Goal: Task Accomplishment & Management: Complete application form

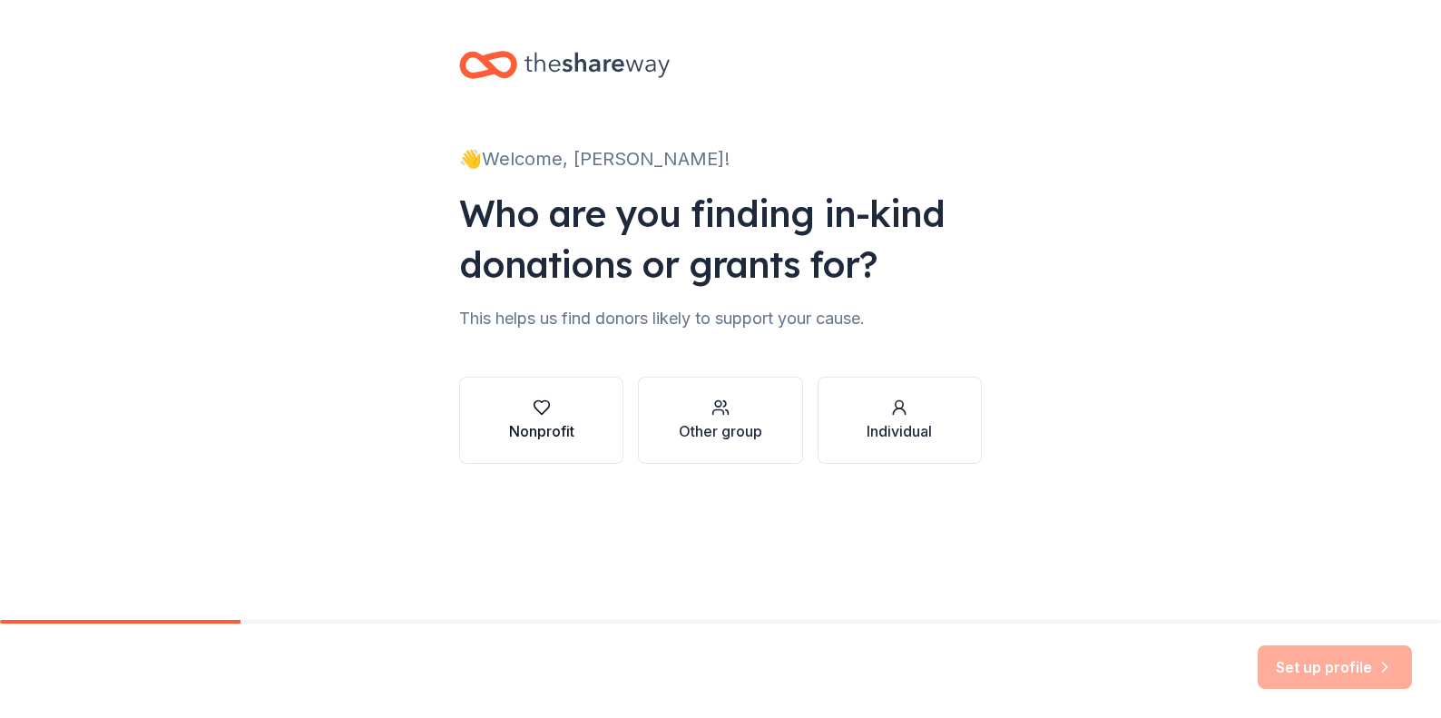
click at [549, 432] on div "Nonprofit" at bounding box center [541, 431] width 65 height 22
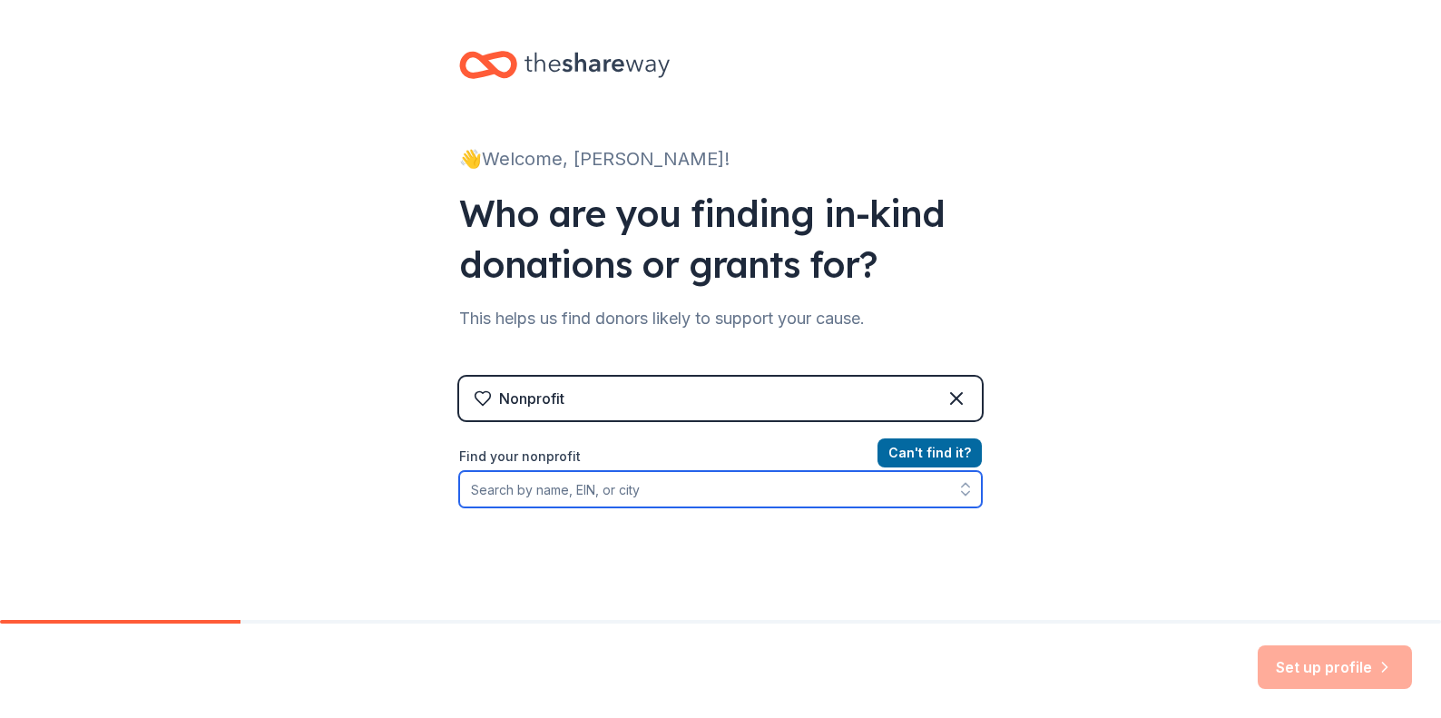
click at [532, 488] on input "Find your nonprofit" at bounding box center [720, 489] width 523 height 36
type input "30-0446987"
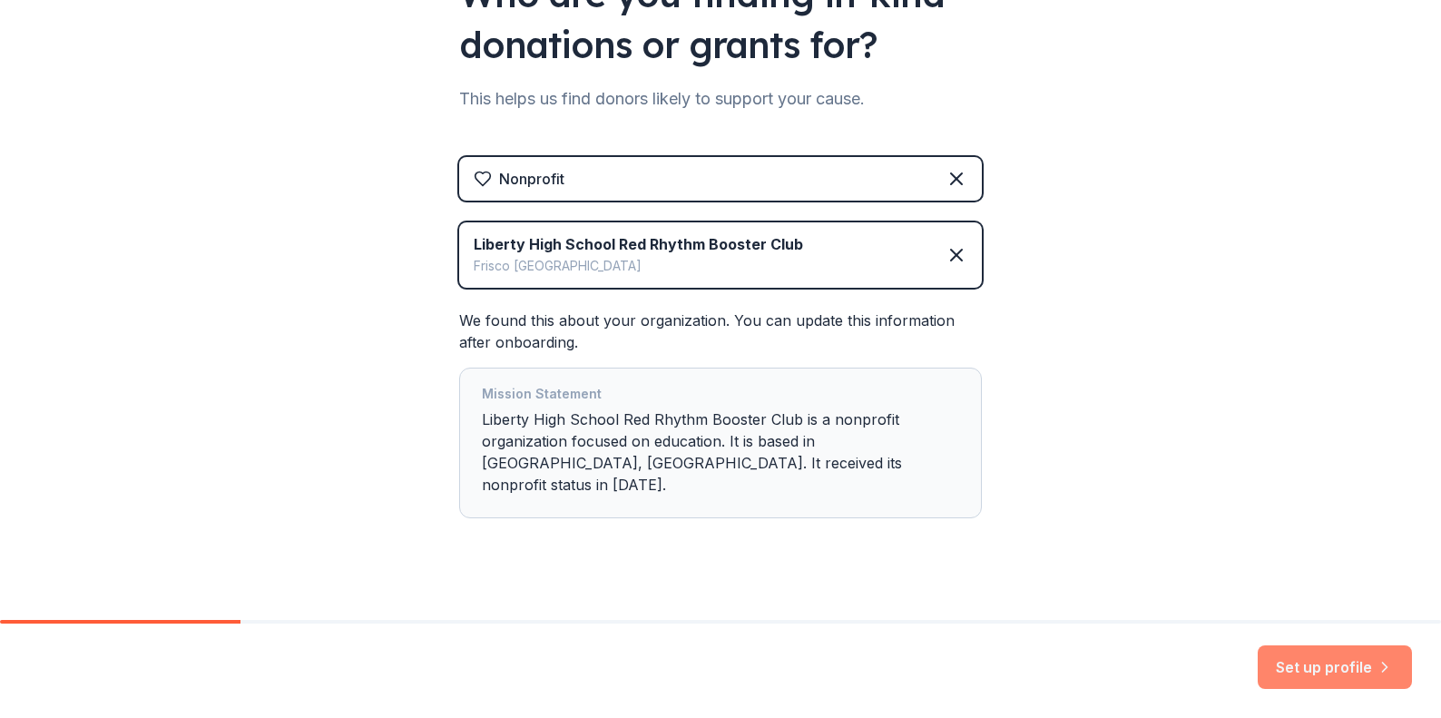
click at [1310, 661] on button "Set up profile" at bounding box center [1334, 667] width 154 height 44
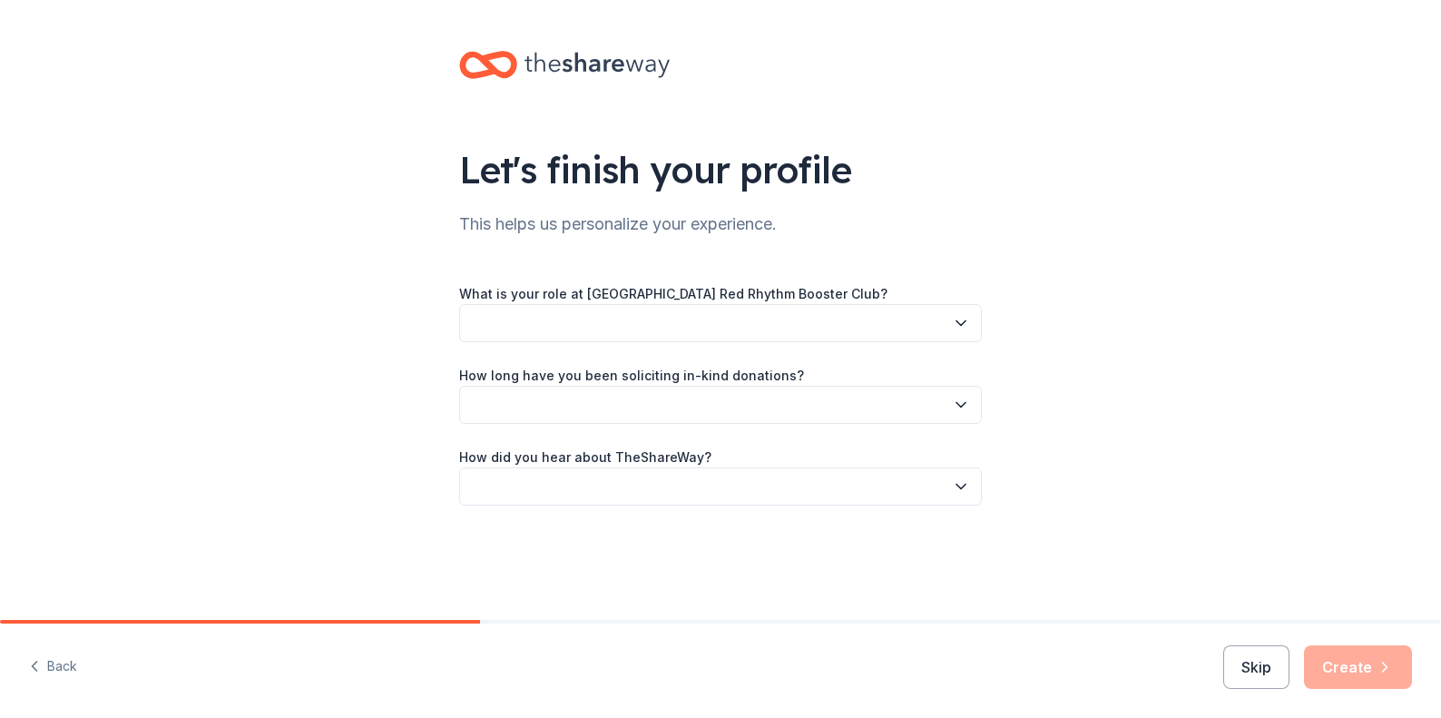
click at [956, 321] on icon "button" at bounding box center [960, 323] width 9 height 5
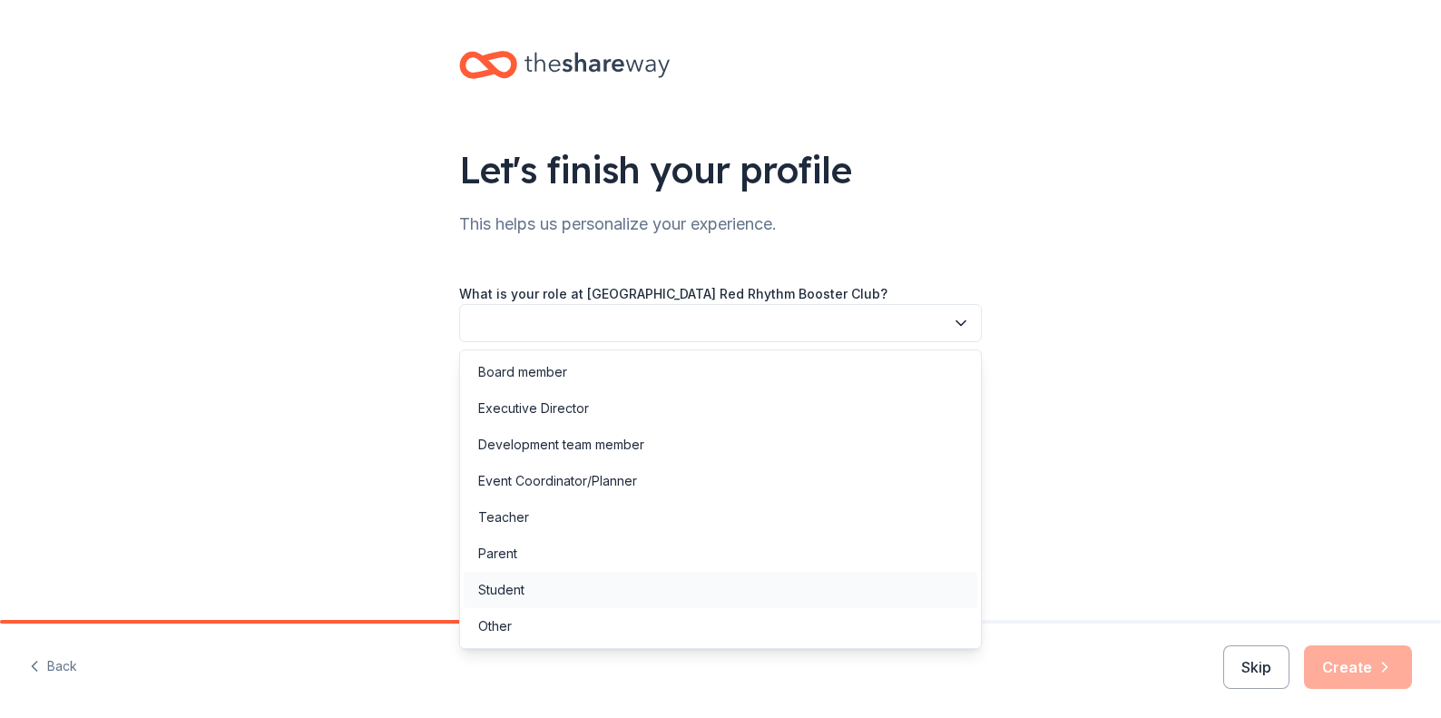
click at [513, 587] on div "Student" at bounding box center [501, 590] width 46 height 22
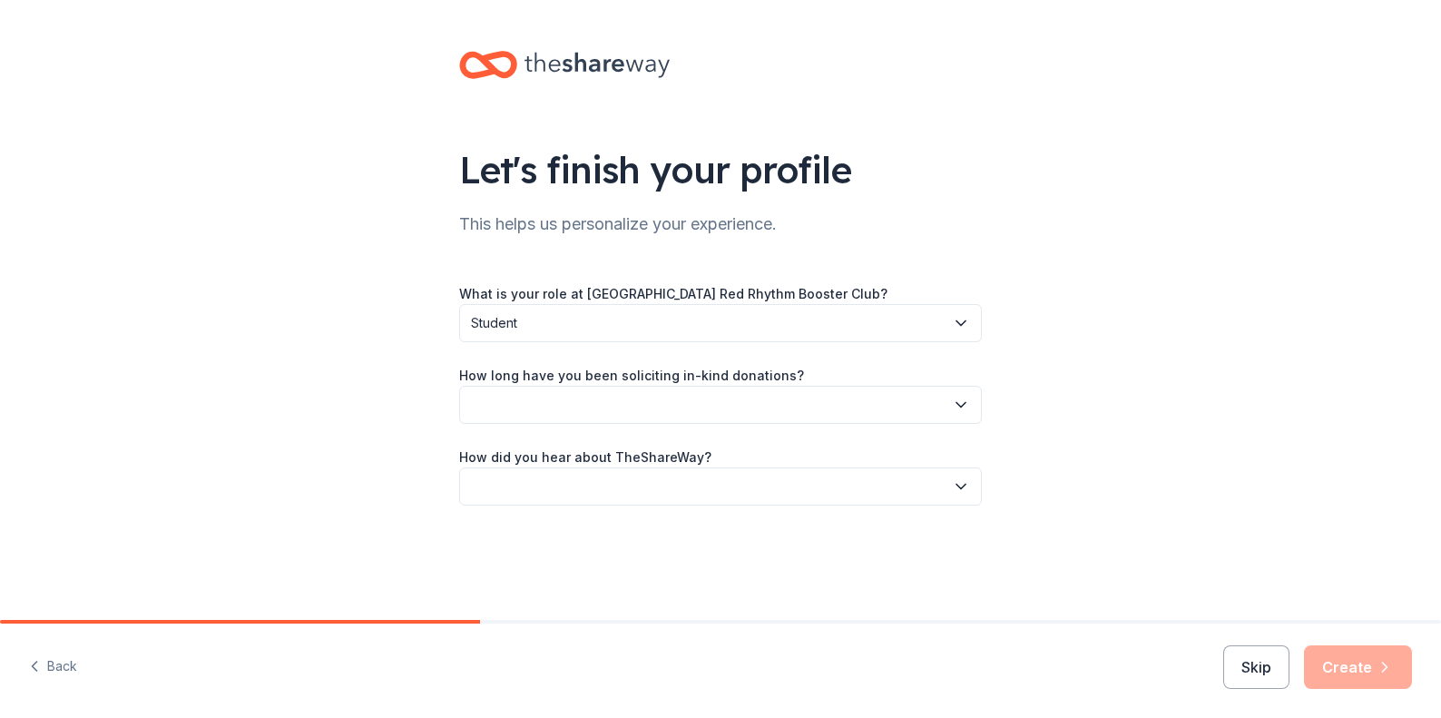
click at [606, 402] on button "button" at bounding box center [720, 405] width 523 height 38
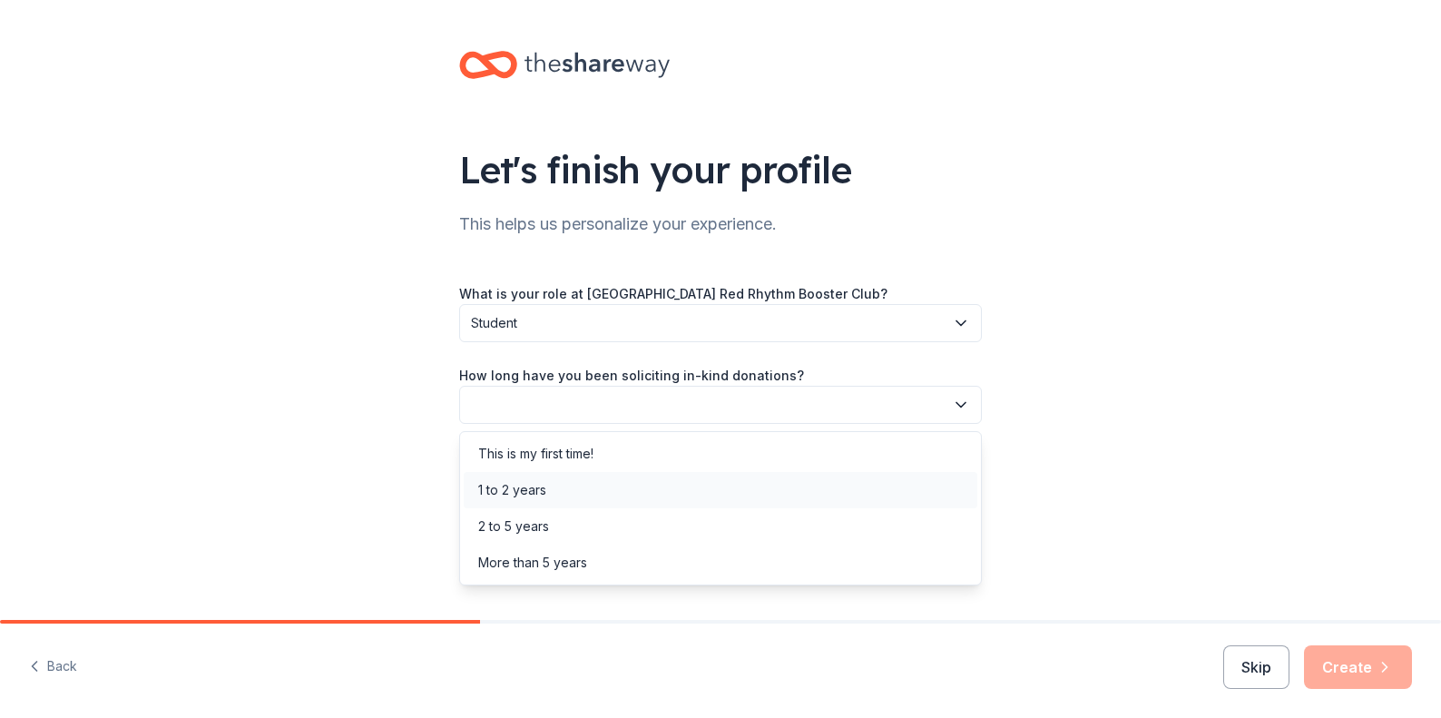
click at [534, 485] on div "1 to 2 years" at bounding box center [512, 490] width 68 height 22
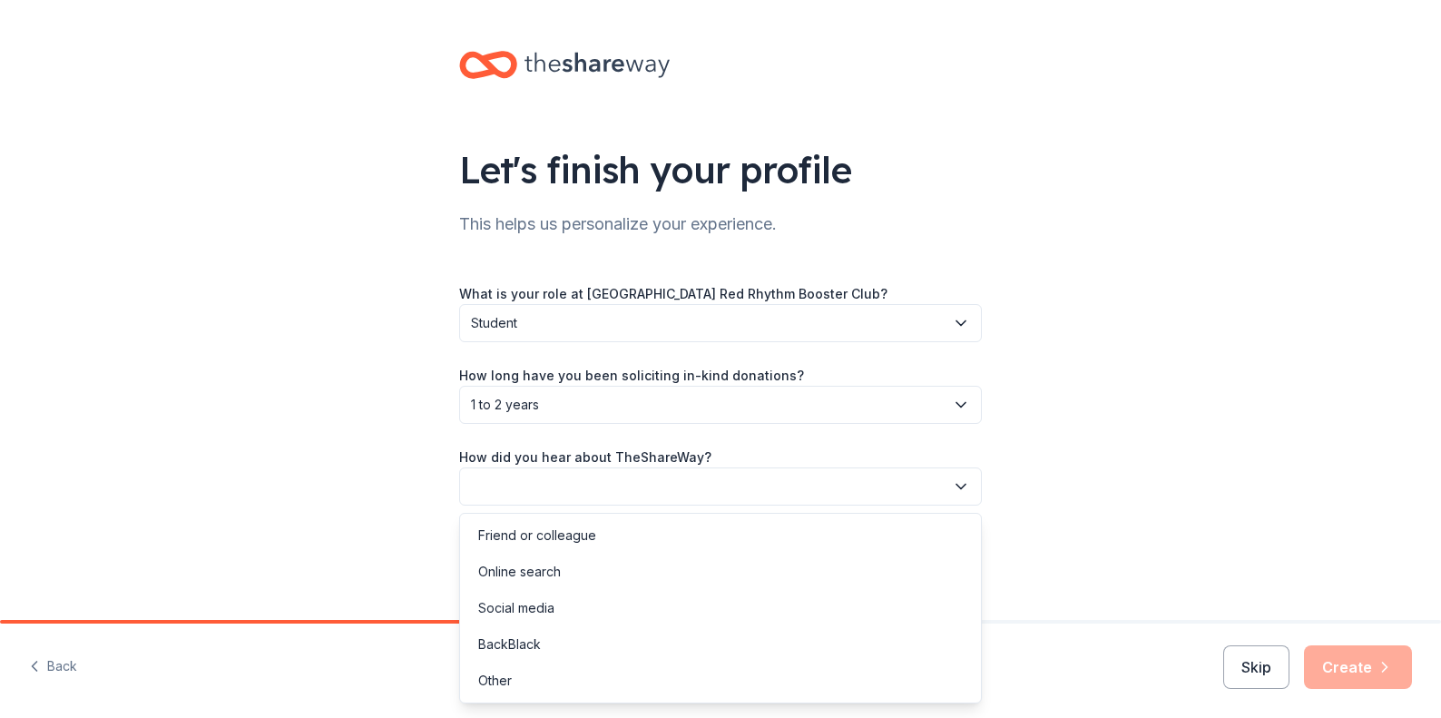
click at [534, 485] on button "button" at bounding box center [720, 486] width 523 height 38
click at [531, 568] on div "Online search" at bounding box center [519, 572] width 83 height 22
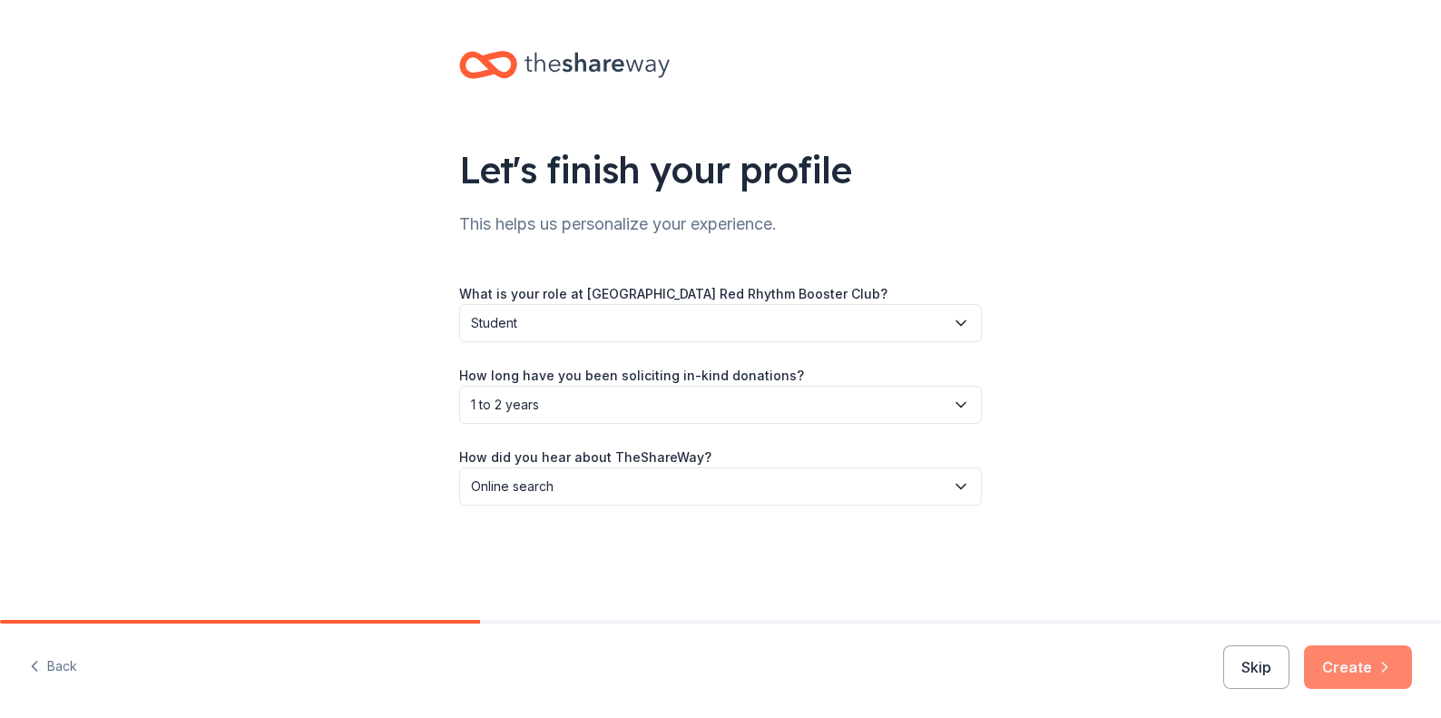
click at [1353, 662] on button "Create" at bounding box center [1358, 667] width 108 height 44
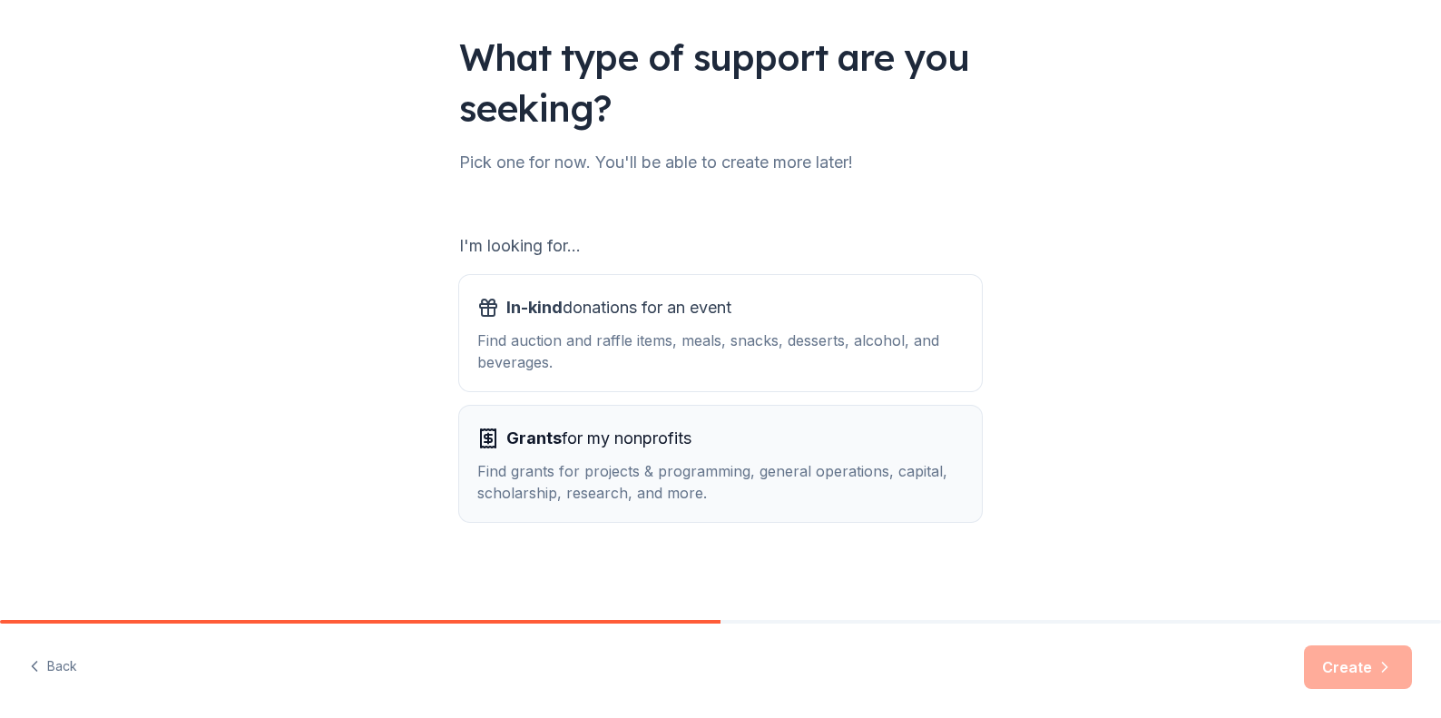
scroll to position [113, 0]
click at [786, 452] on div "Grants for my nonprofits" at bounding box center [720, 438] width 486 height 29
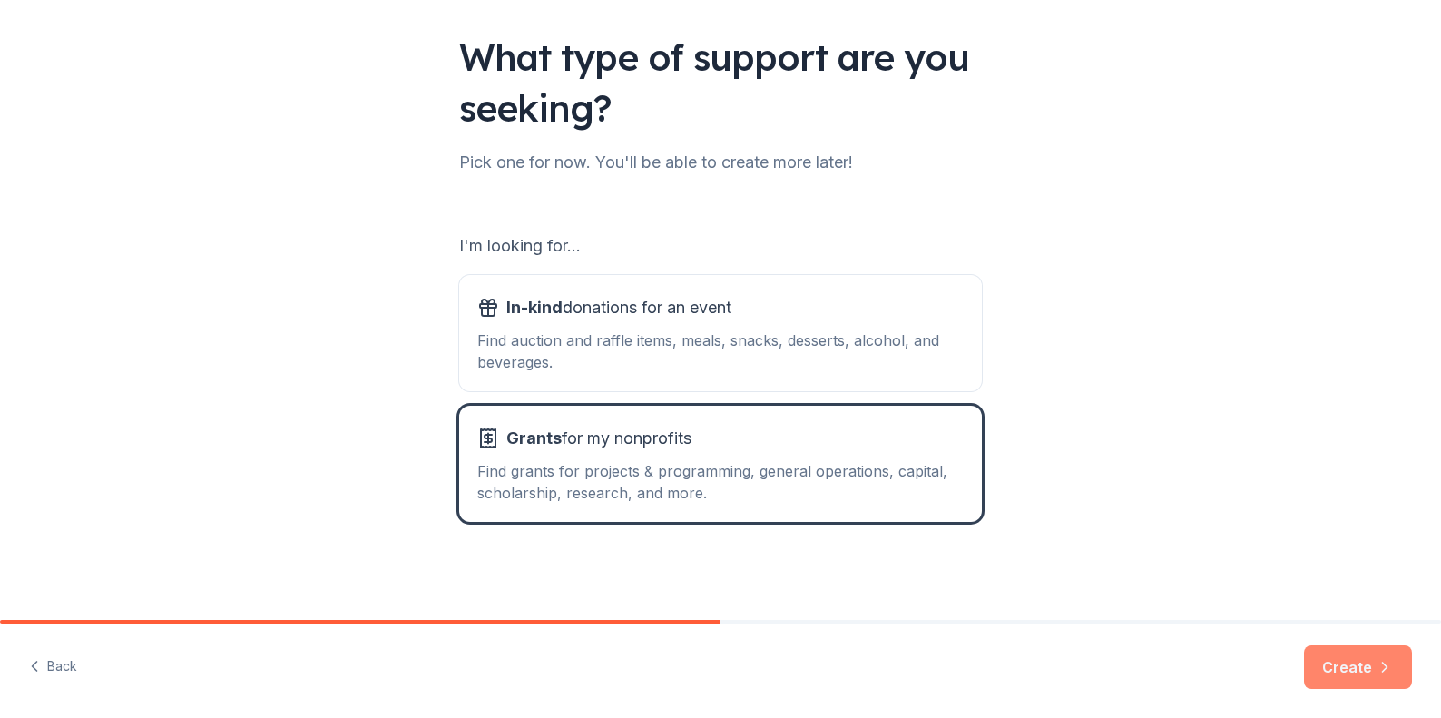
click at [1345, 668] on button "Create" at bounding box center [1358, 667] width 108 height 44
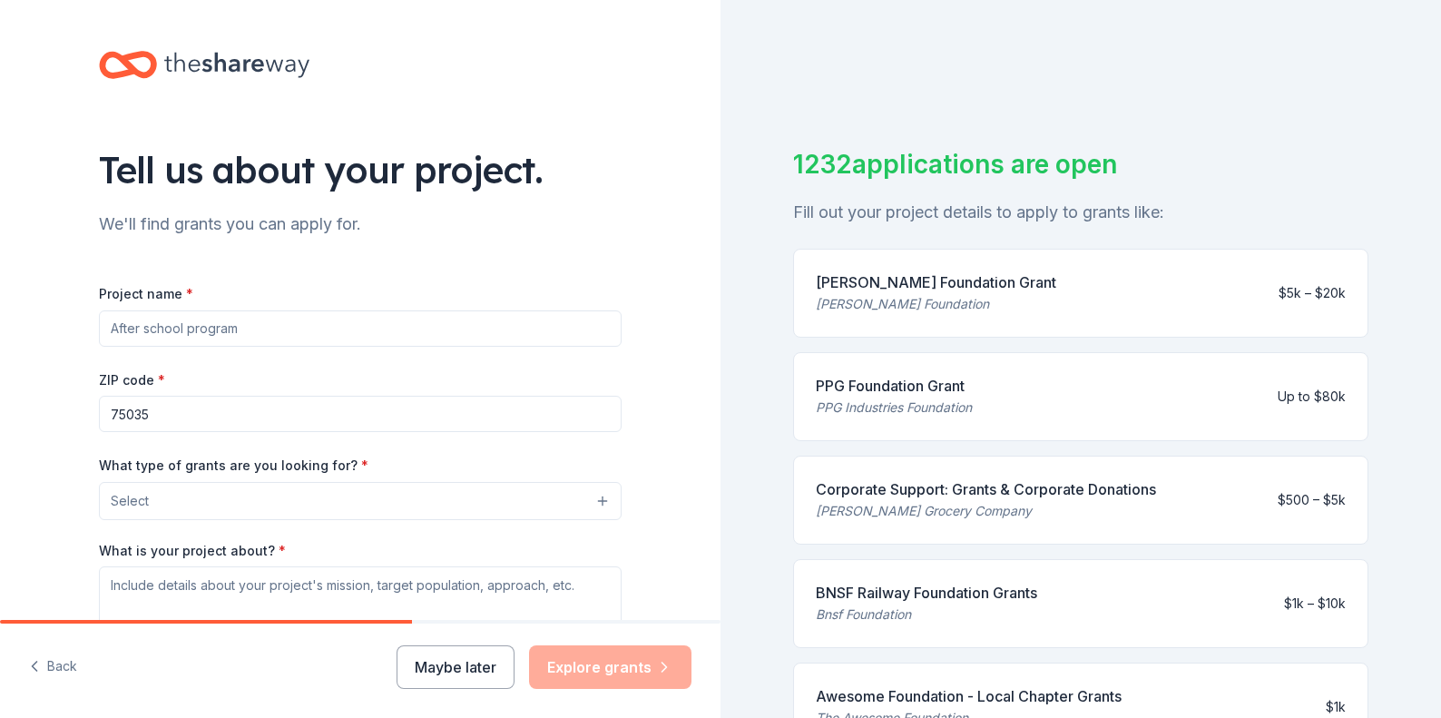
click at [256, 496] on button "Select" at bounding box center [360, 501] width 523 height 38
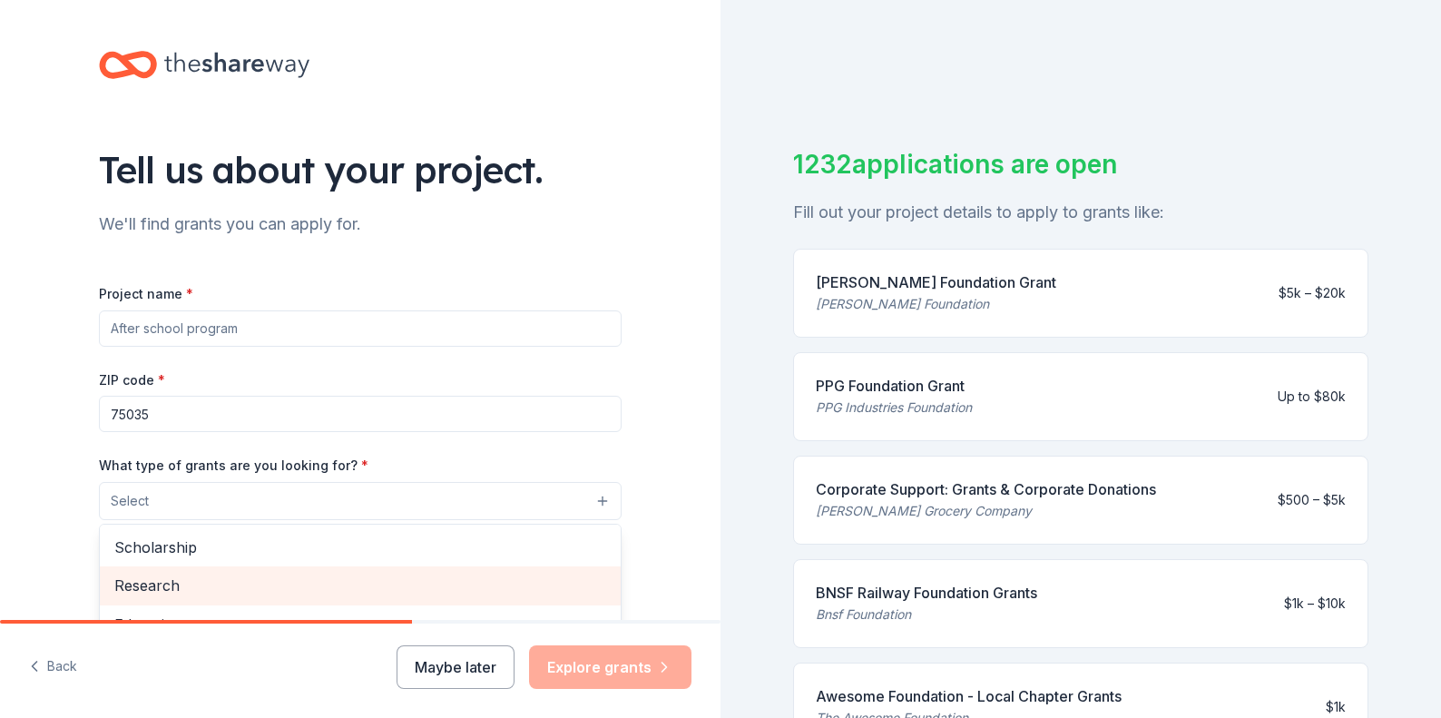
scroll to position [113, 0]
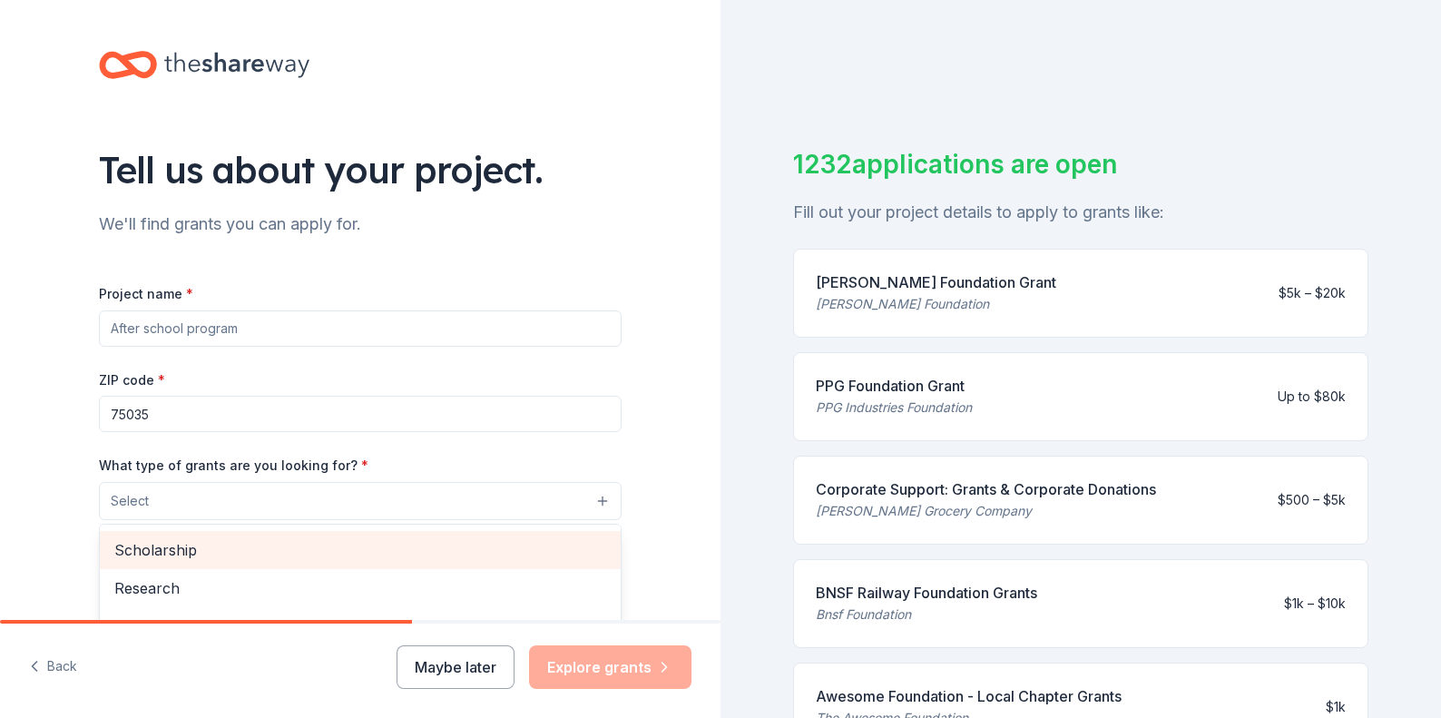
click at [216, 549] on span "Scholarship" at bounding box center [360, 550] width 492 height 24
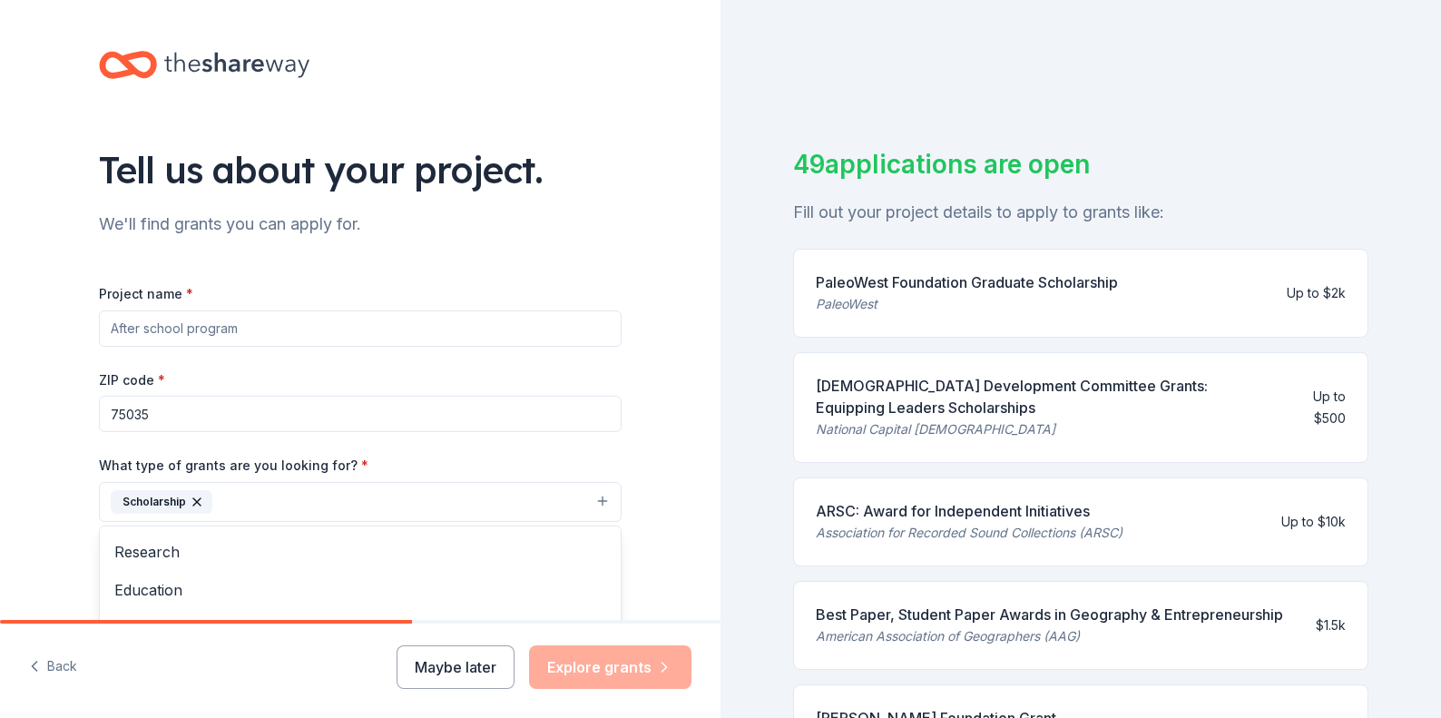
click at [198, 328] on div "Project name * ZIP code * 75035 What type of grants are you looking for? * Scho…" at bounding box center [360, 532] width 523 height 500
click at [182, 326] on input "Project name *" at bounding box center [360, 328] width 523 height 36
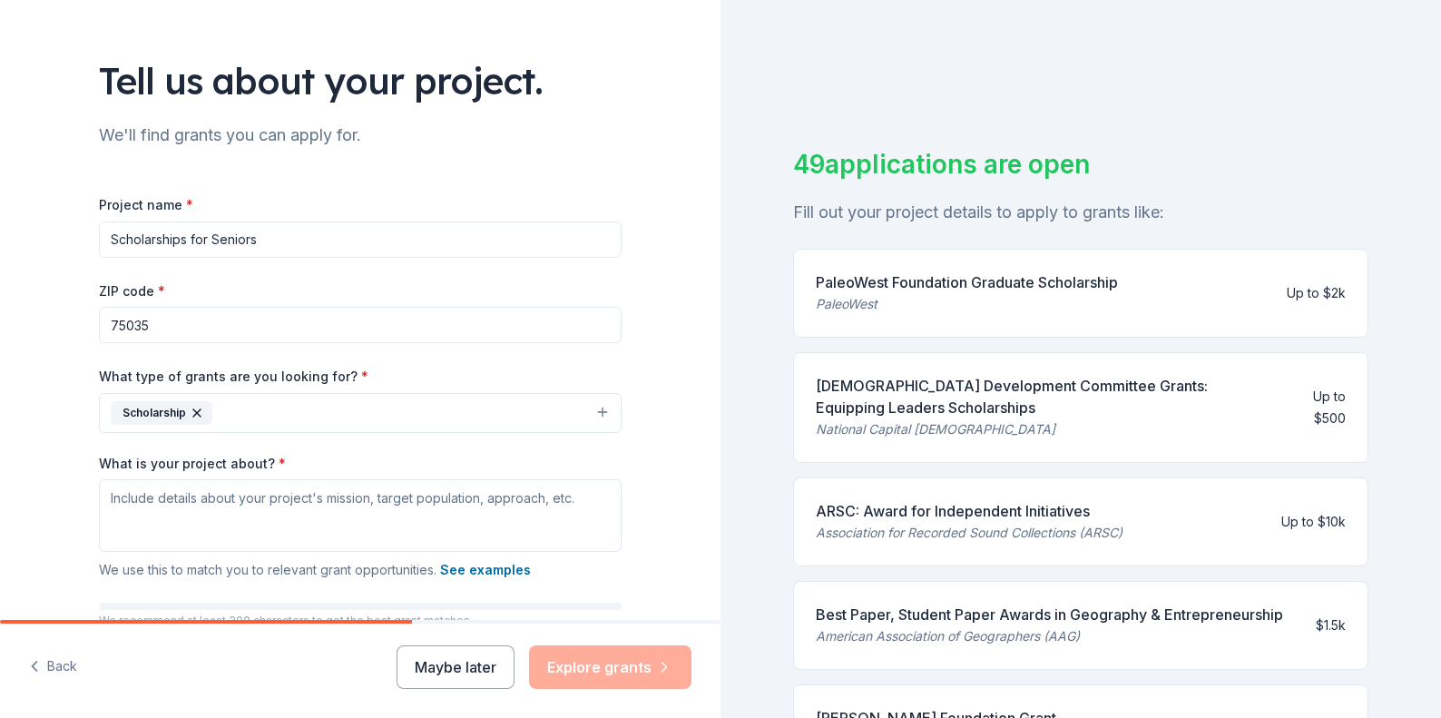
scroll to position [100, 0]
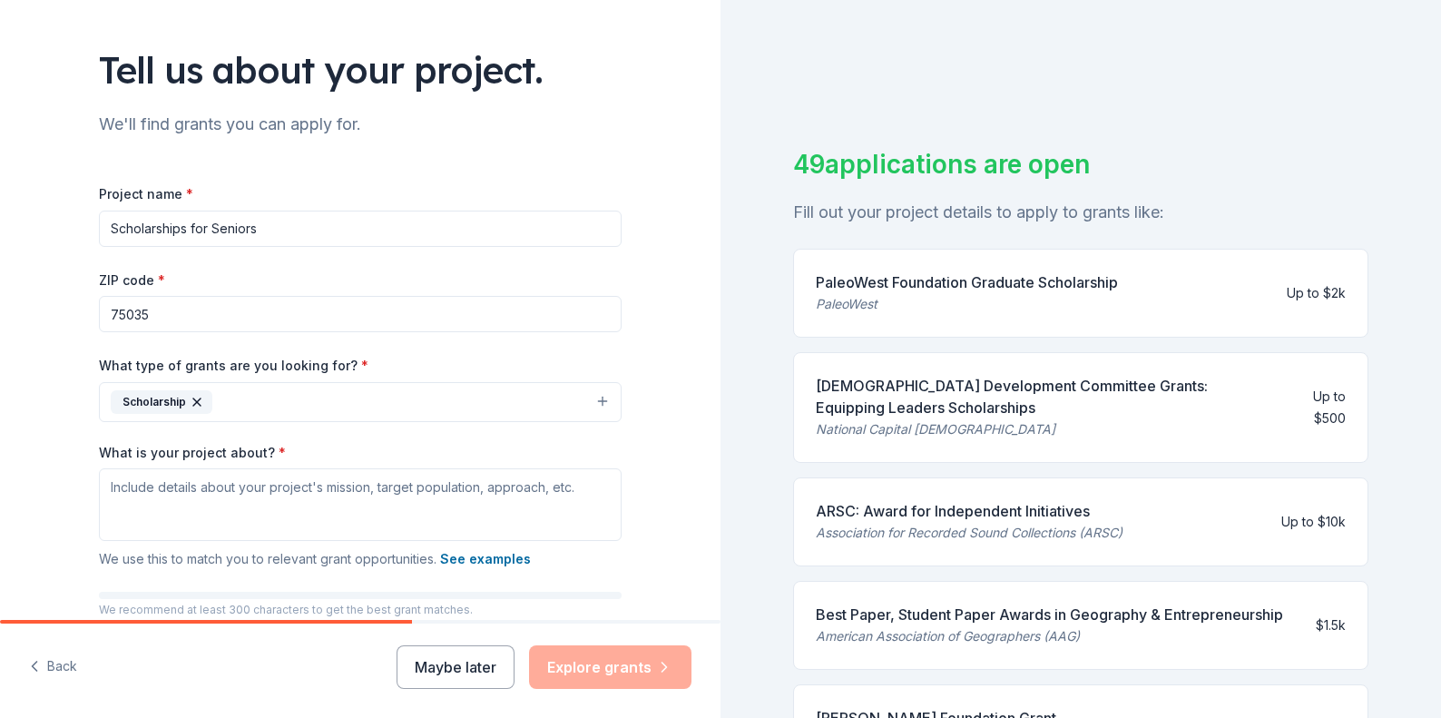
type input "Scholarships for Seniors"
click at [108, 482] on textarea "What is your project about? *" at bounding box center [360, 504] width 523 height 73
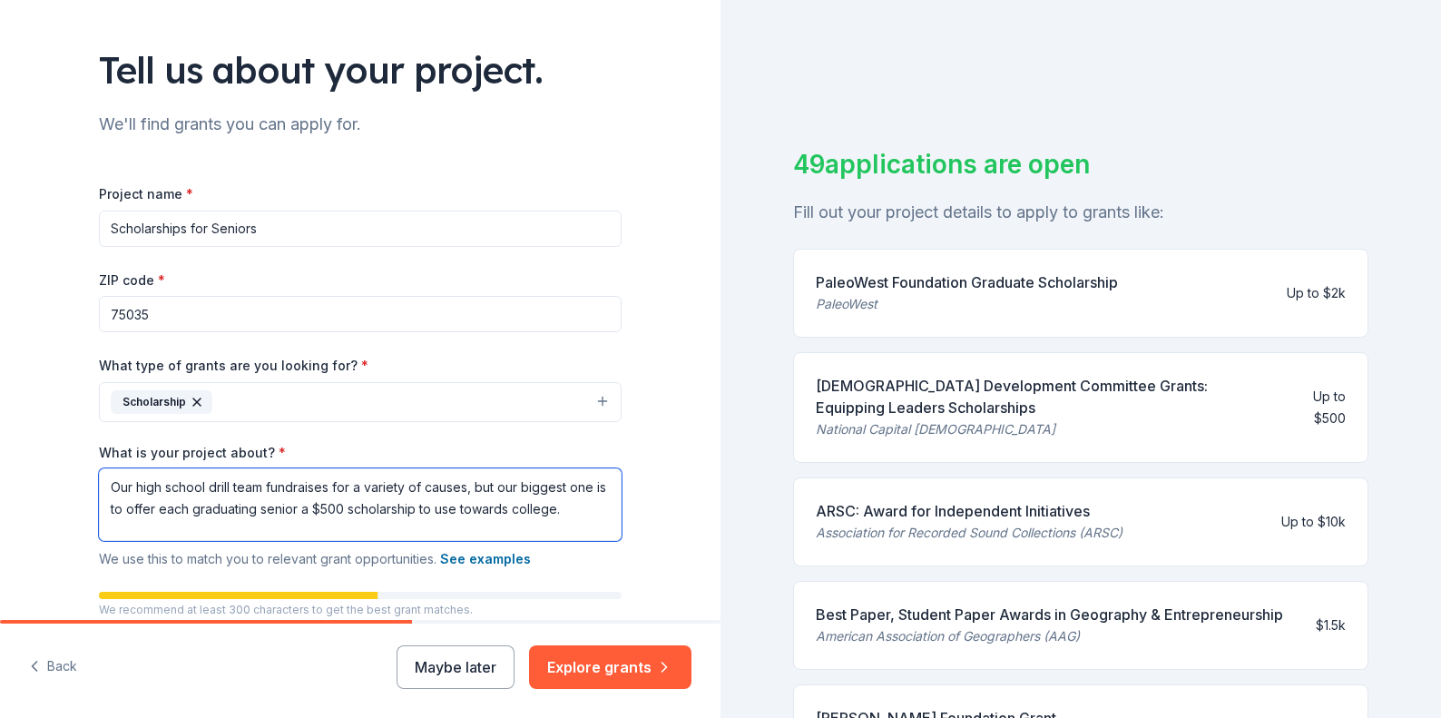
click at [469, 487] on textarea "Our high school drill team fundraises for a variety of causes, but our biggest …" at bounding box center [360, 504] width 523 height 73
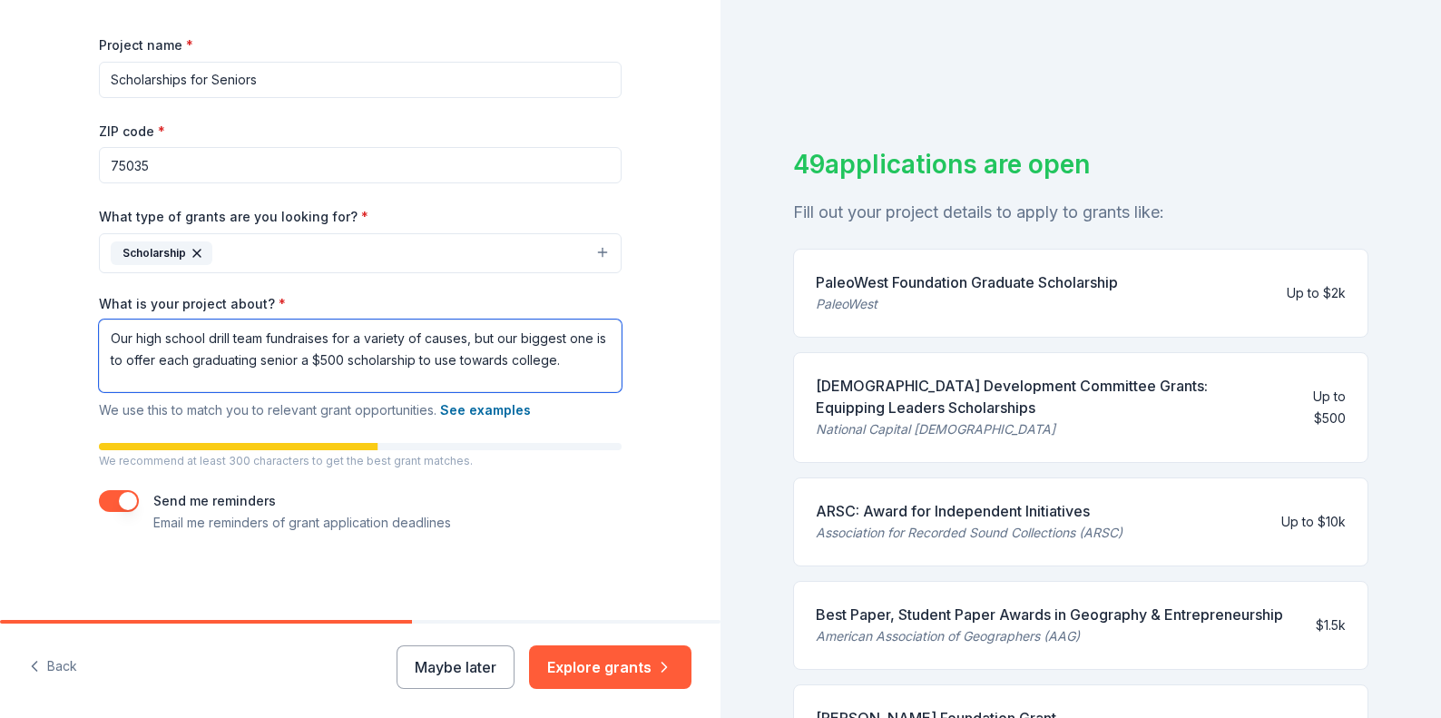
scroll to position [248, 0]
type textarea "Our high school drill team fundraises for a variety of causes, but our biggest …"
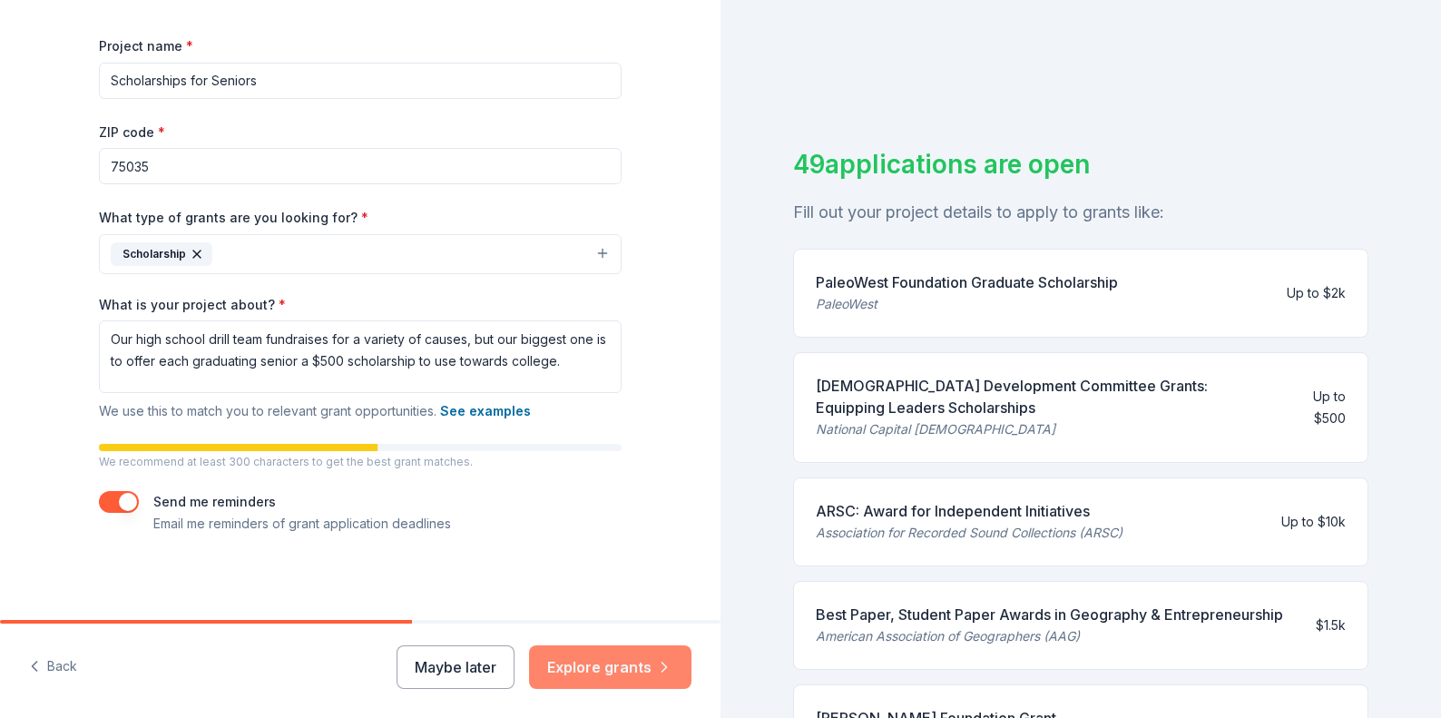
click at [571, 668] on button "Explore grants" at bounding box center [610, 667] width 162 height 44
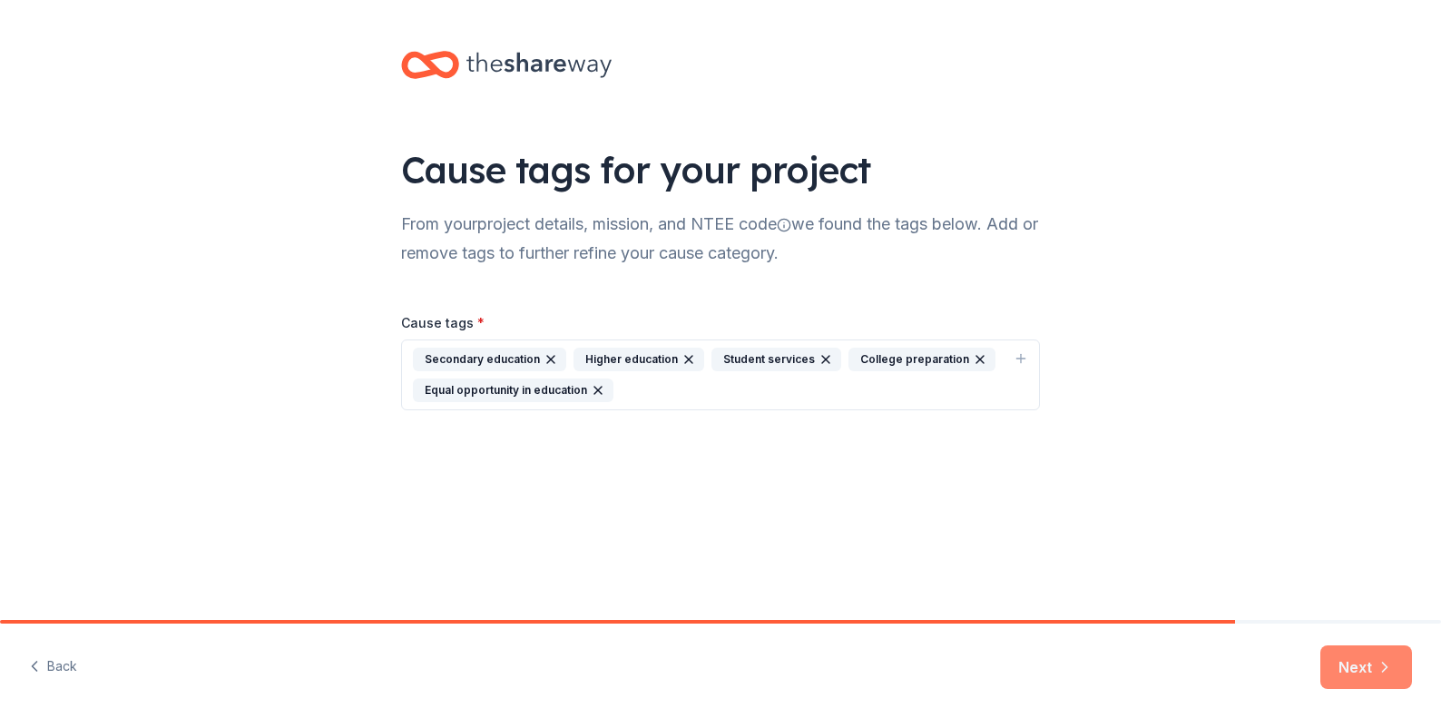
click at [1355, 667] on button "Next" at bounding box center [1366, 667] width 92 height 44
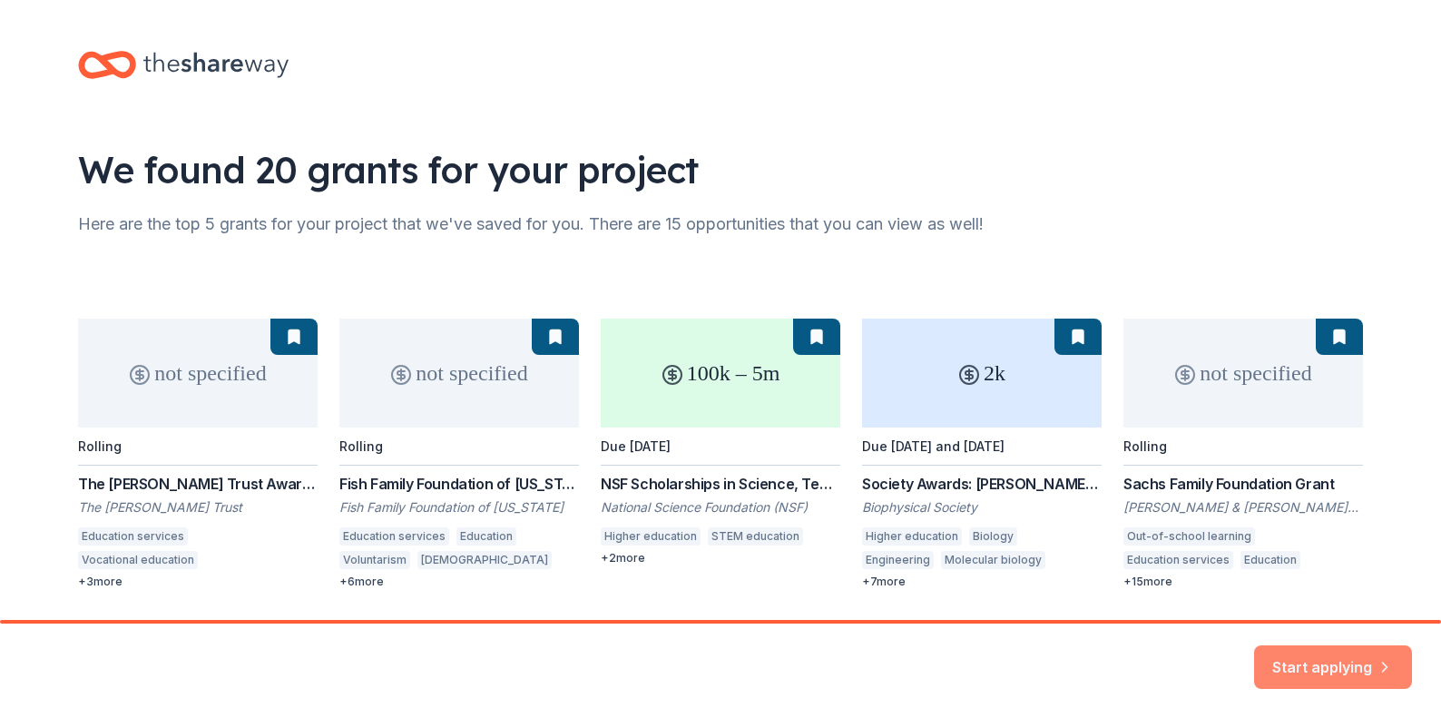
click at [1325, 665] on button "Start applying" at bounding box center [1333, 656] width 158 height 44
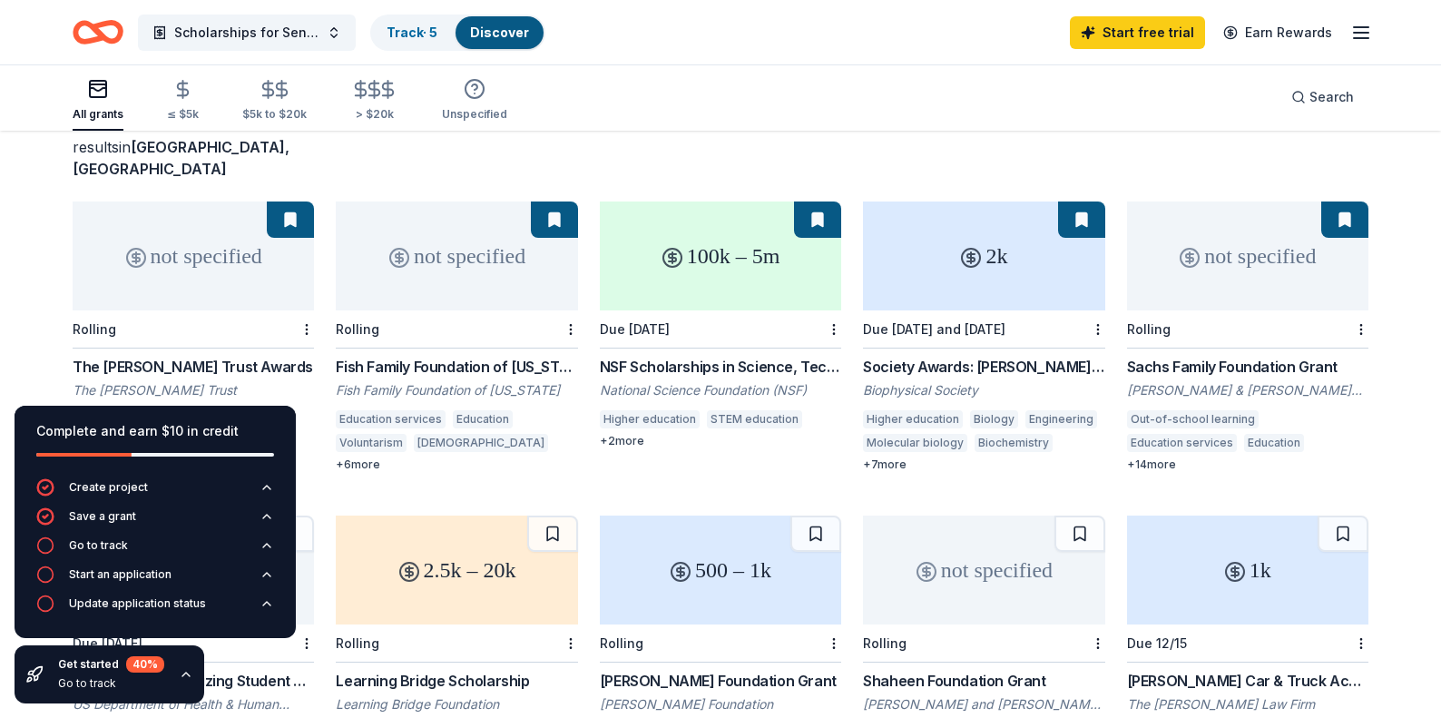
scroll to position [124, 0]
click at [243, 227] on div "not specified" at bounding box center [193, 255] width 241 height 109
click at [444, 231] on div "not specified" at bounding box center [456, 255] width 241 height 109
click at [1180, 248] on circle at bounding box center [1189, 257] width 18 height 18
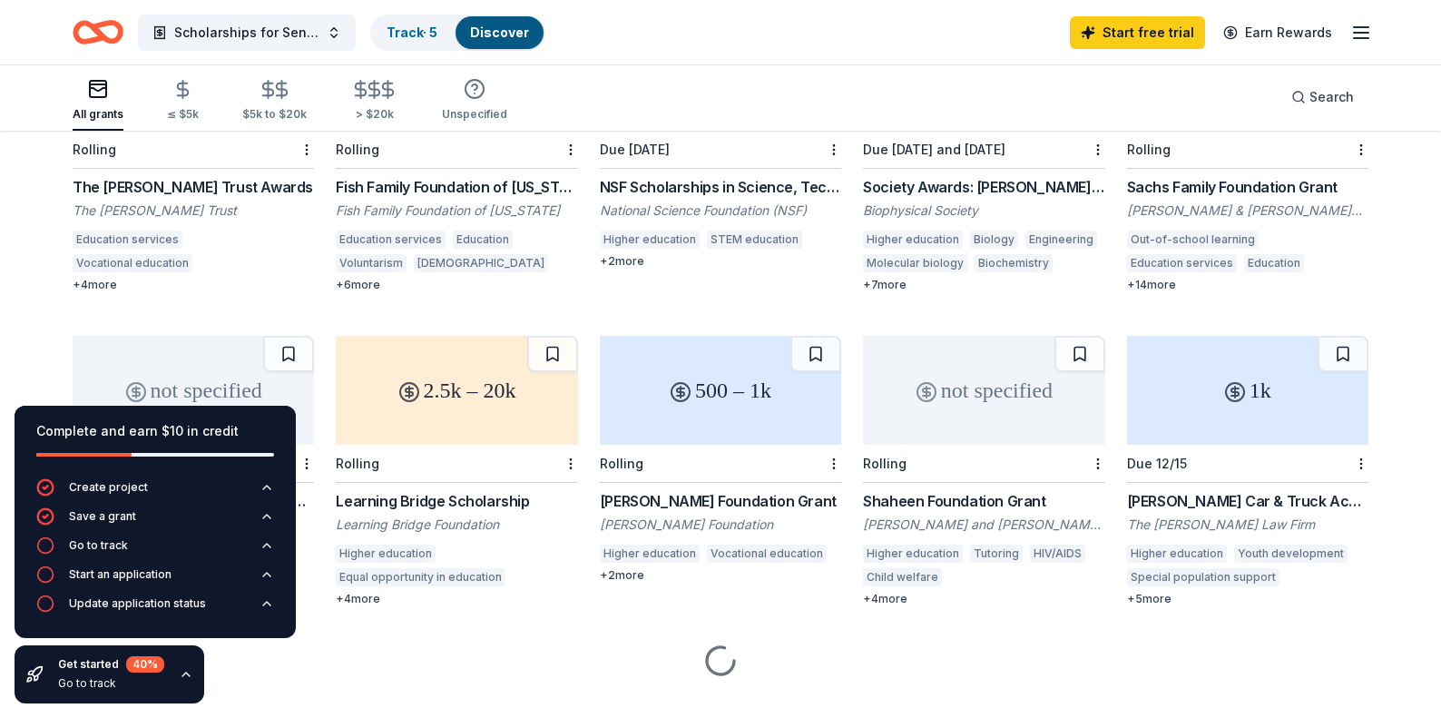
scroll to position [300, 0]
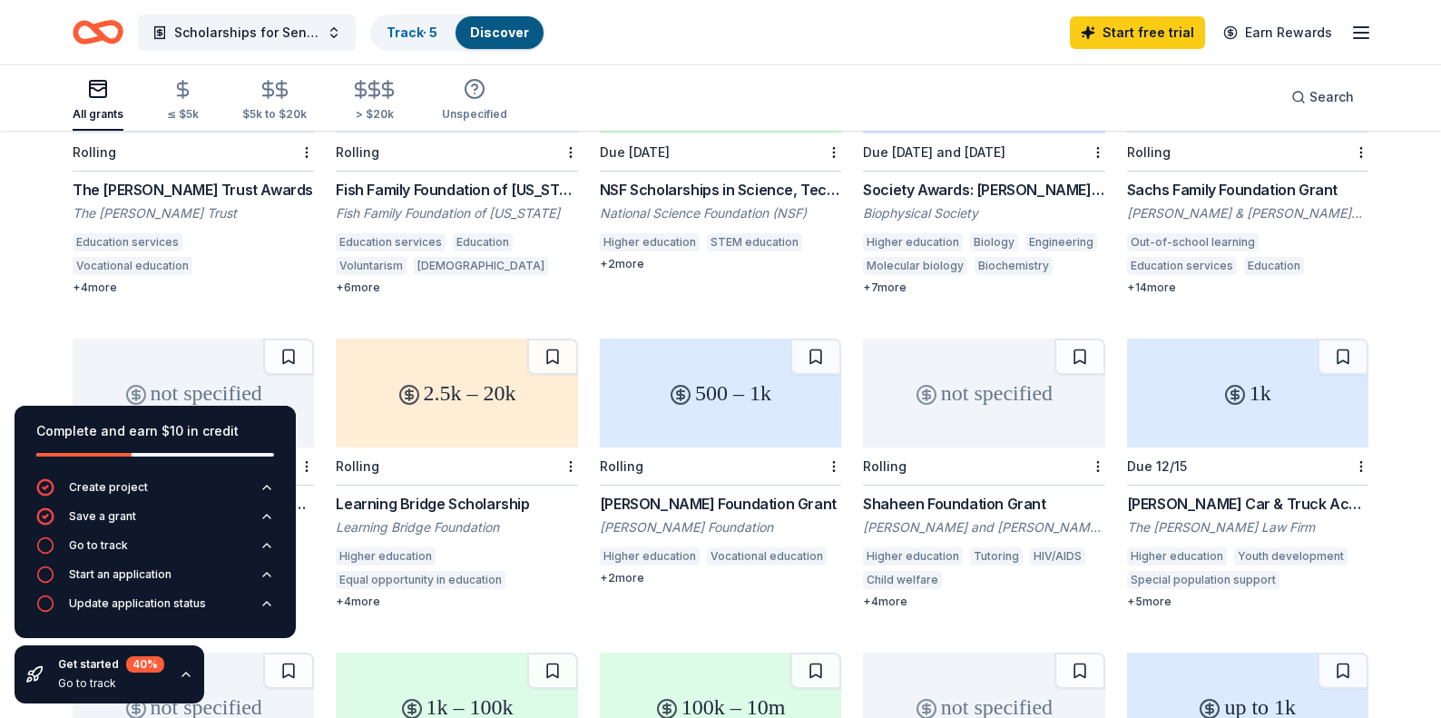
click at [1229, 380] on div "1k" at bounding box center [1247, 392] width 241 height 109
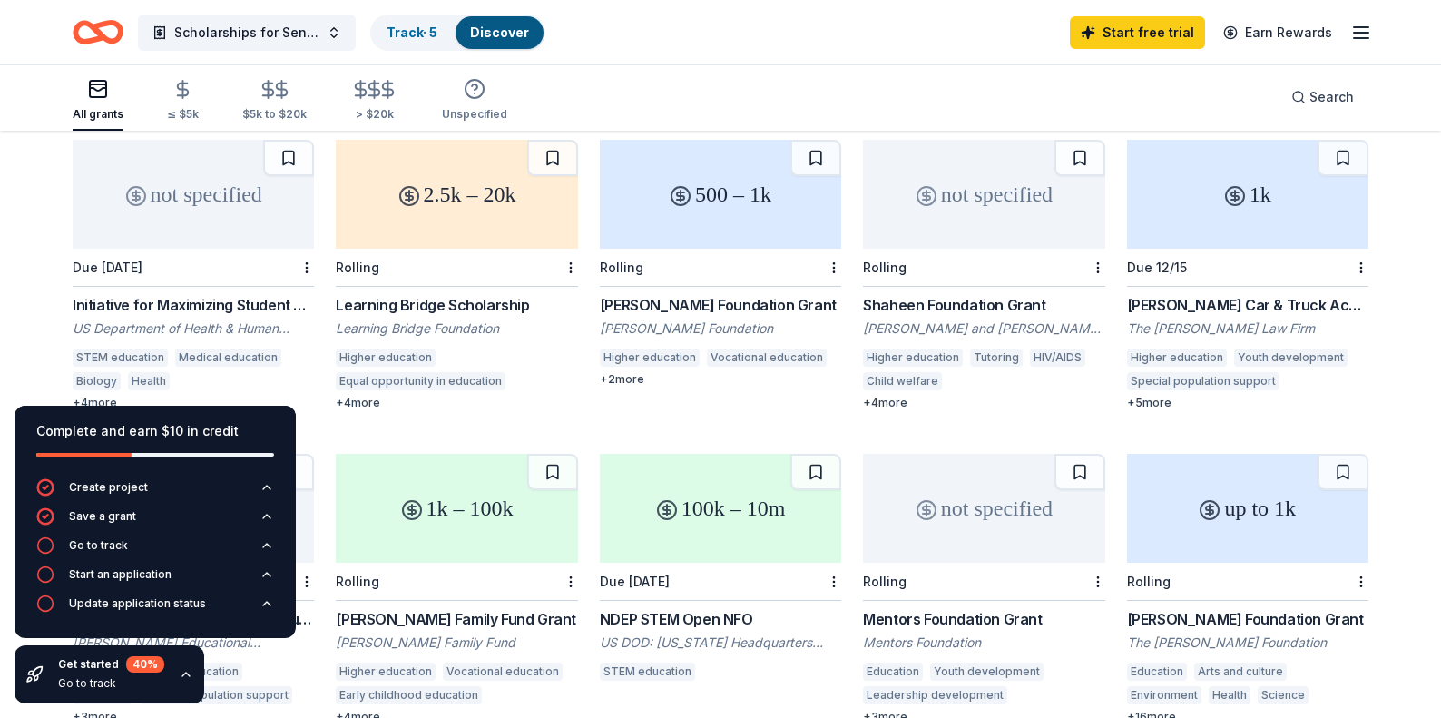
scroll to position [502, 0]
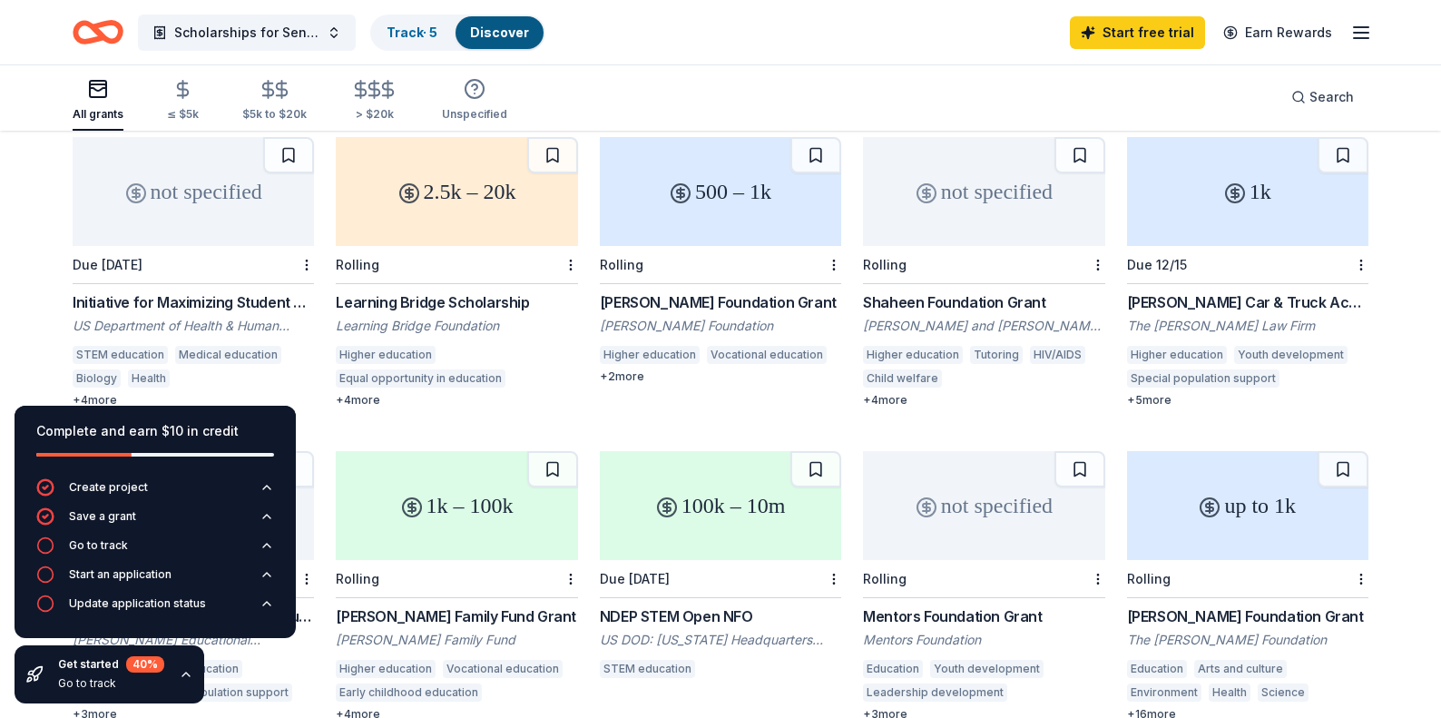
click at [446, 171] on div "2.5k – 20k" at bounding box center [456, 191] width 241 height 109
click at [703, 161] on div "500 – 1k" at bounding box center [720, 191] width 241 height 109
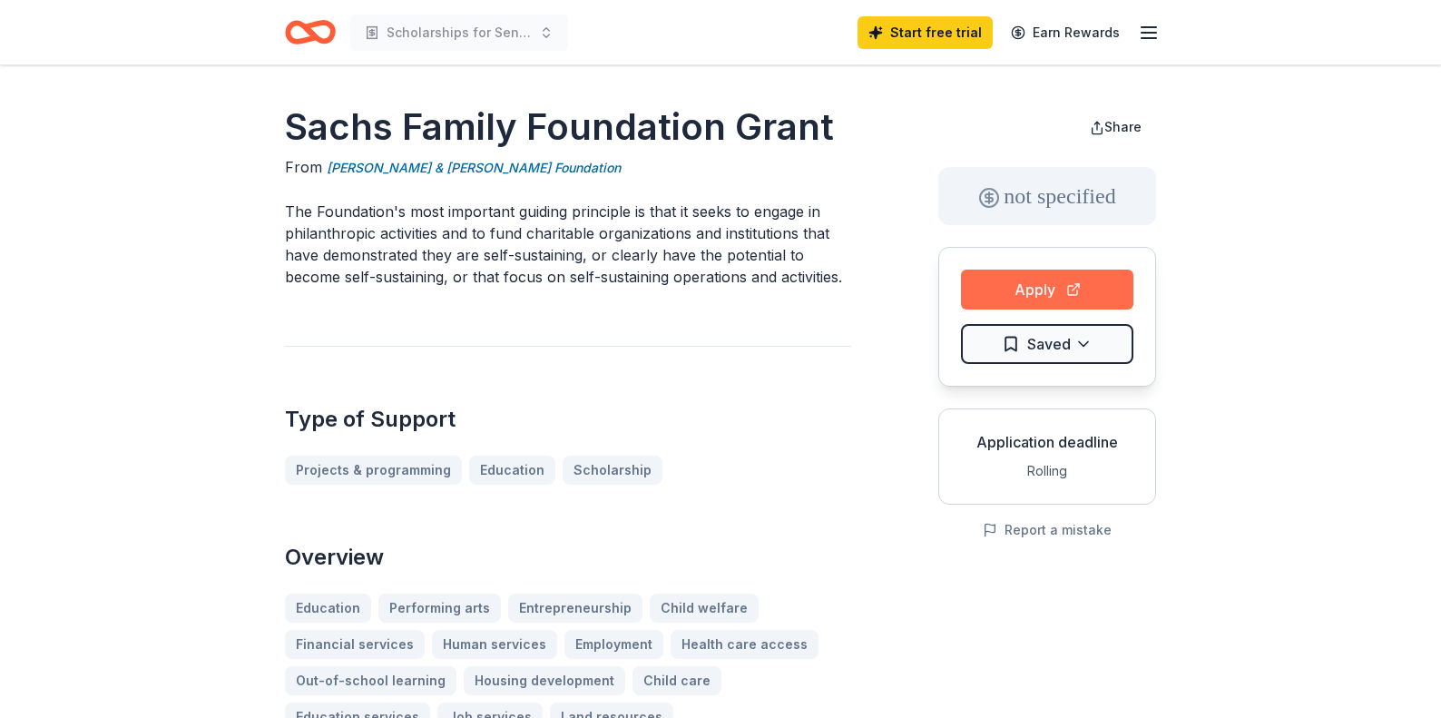
click at [1024, 288] on button "Apply" at bounding box center [1047, 289] width 172 height 40
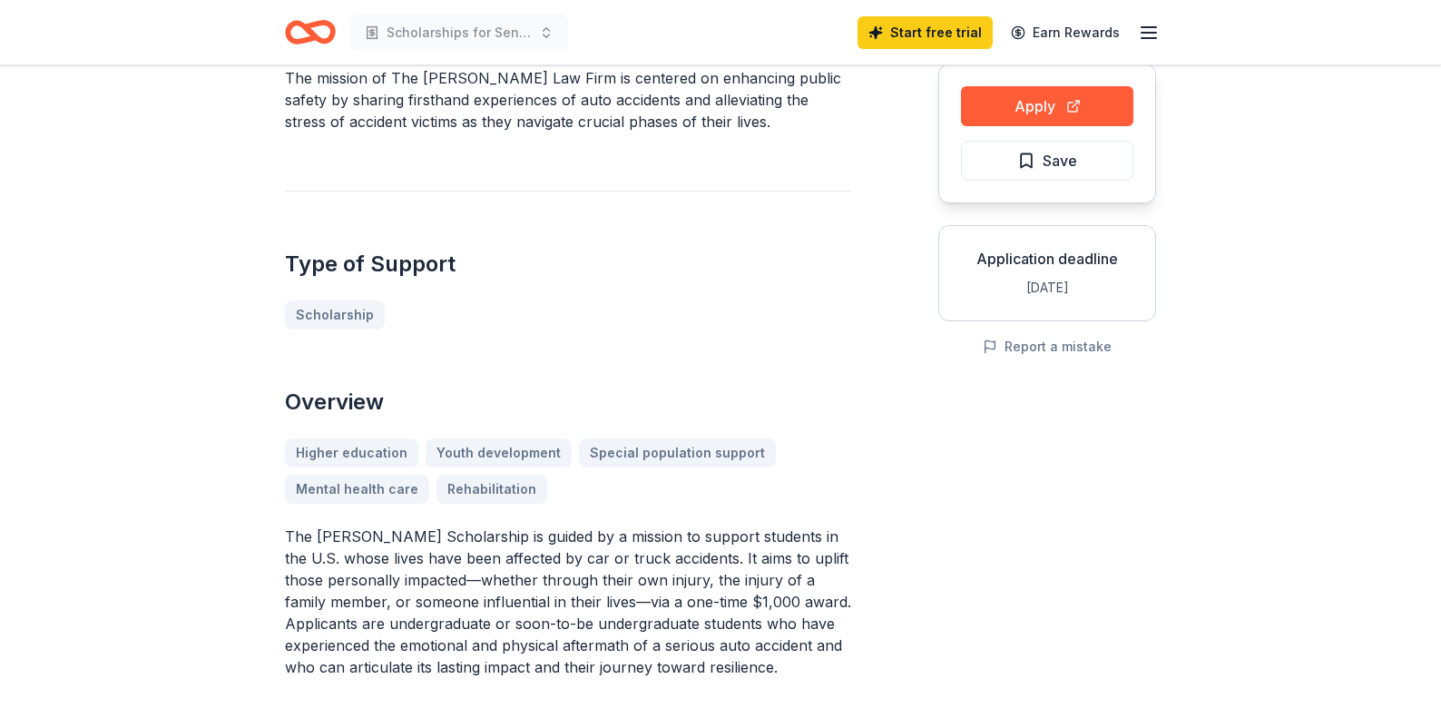
scroll to position [178, 0]
